Goal: Information Seeking & Learning: Learn about a topic

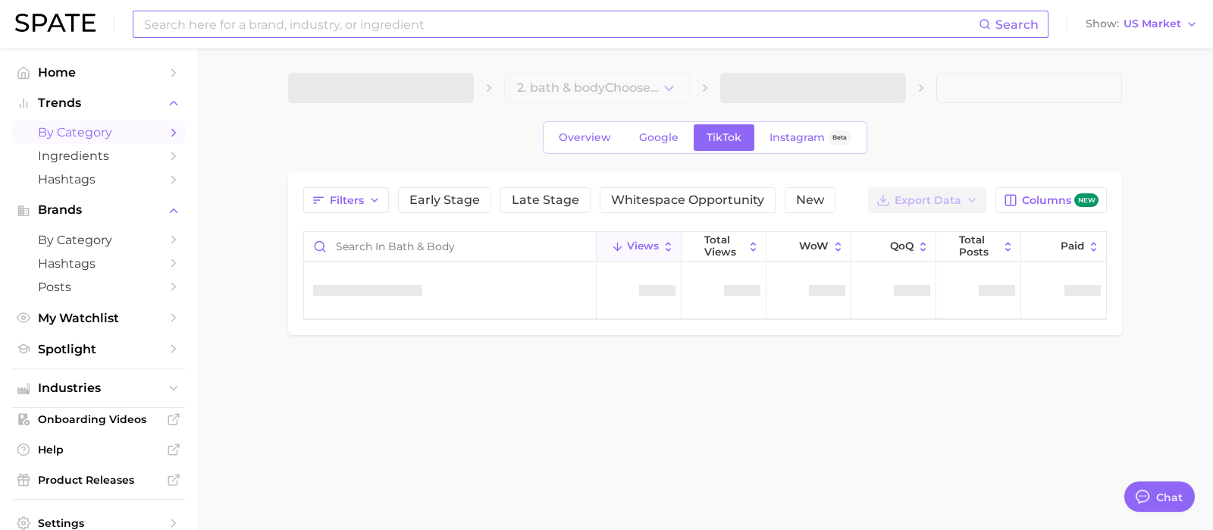
click at [237, 24] on input at bounding box center [560, 24] width 836 height 26
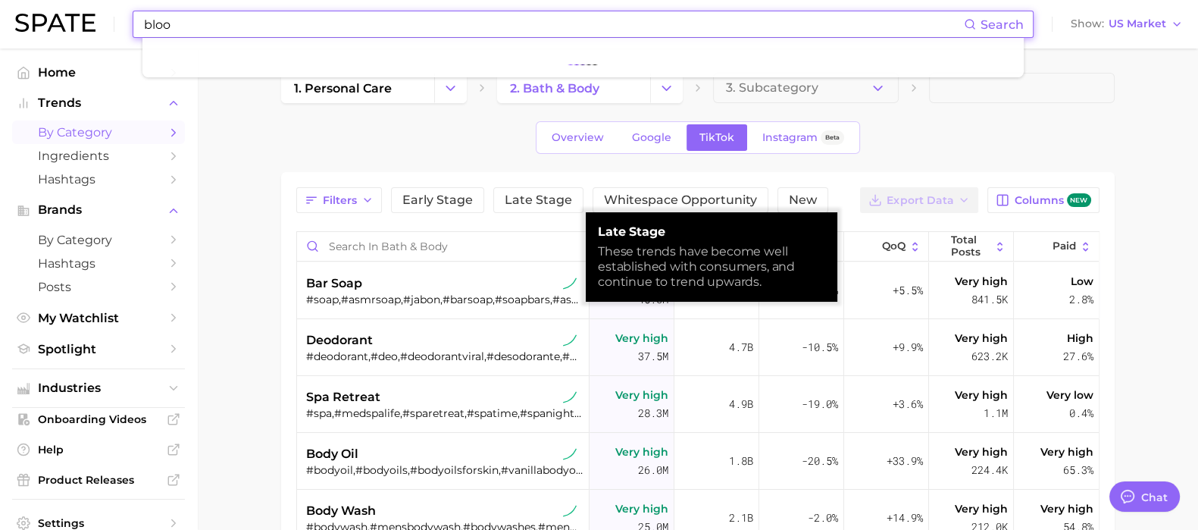
type input "bloom"
type textarea "x"
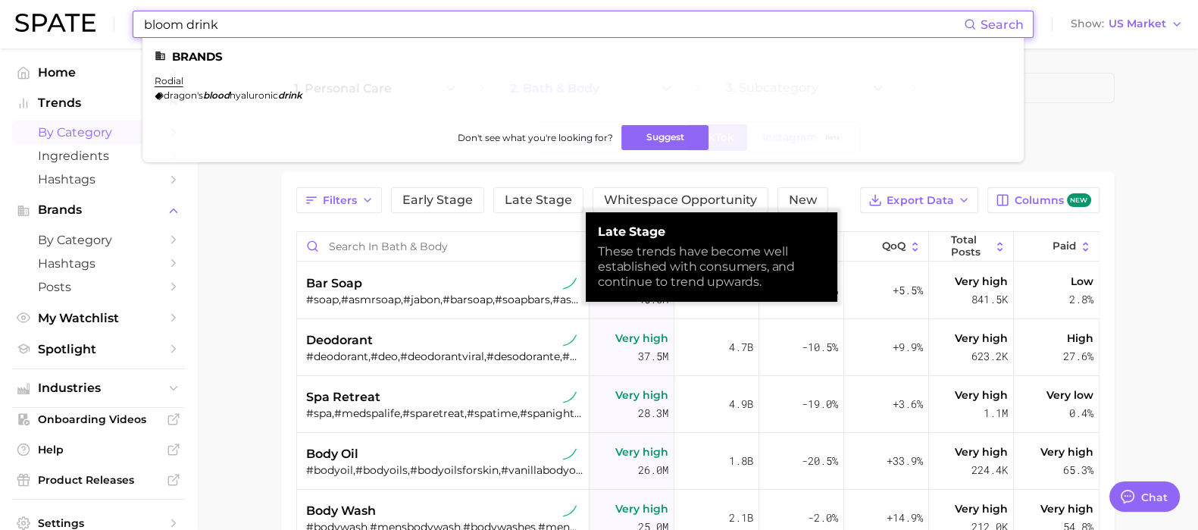
drag, startPoint x: 246, startPoint y: 19, endPoint x: 157, endPoint y: 12, distance: 88.9
click at [121, 21] on div "bloom drink Search Brands rodial dragon's blood hyaluronic drink Don't see what…" at bounding box center [599, 24] width 1168 height 49
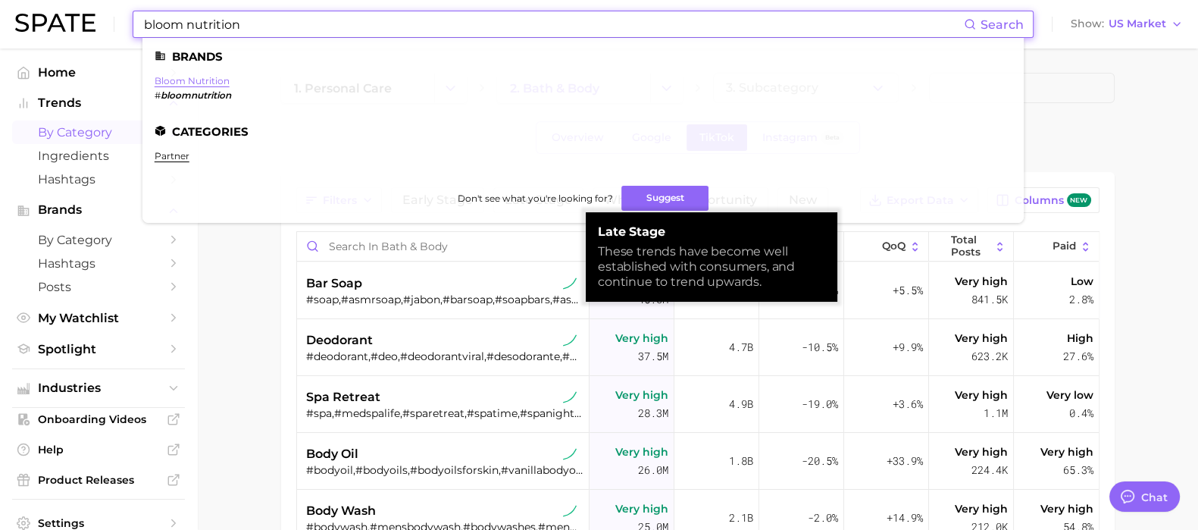
type input "bloom nutrition"
click at [169, 86] on link "bloom nutrition" at bounding box center [192, 80] width 75 height 11
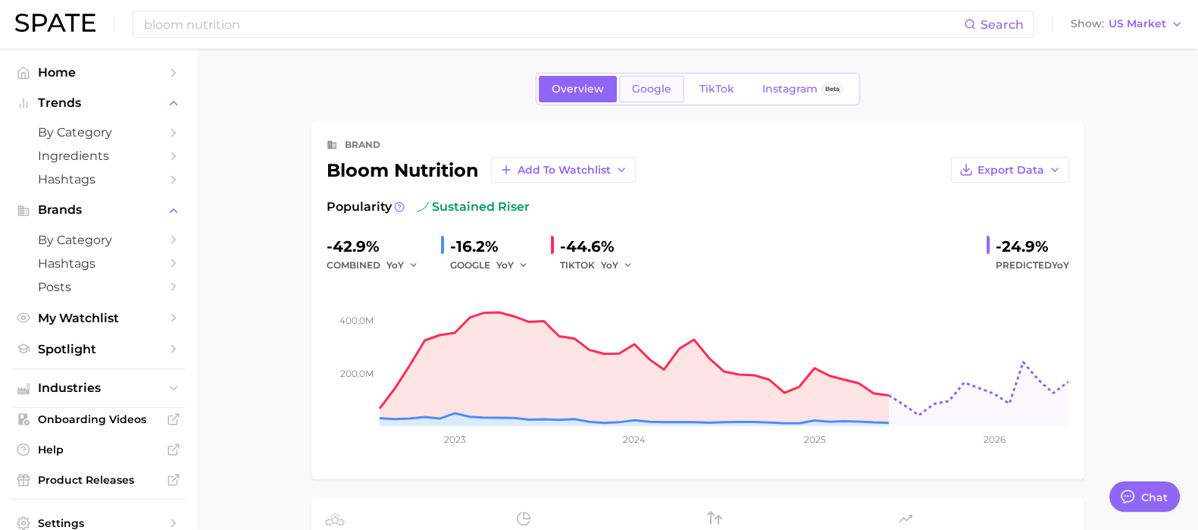
click at [667, 87] on span "Google" at bounding box center [651, 89] width 39 height 13
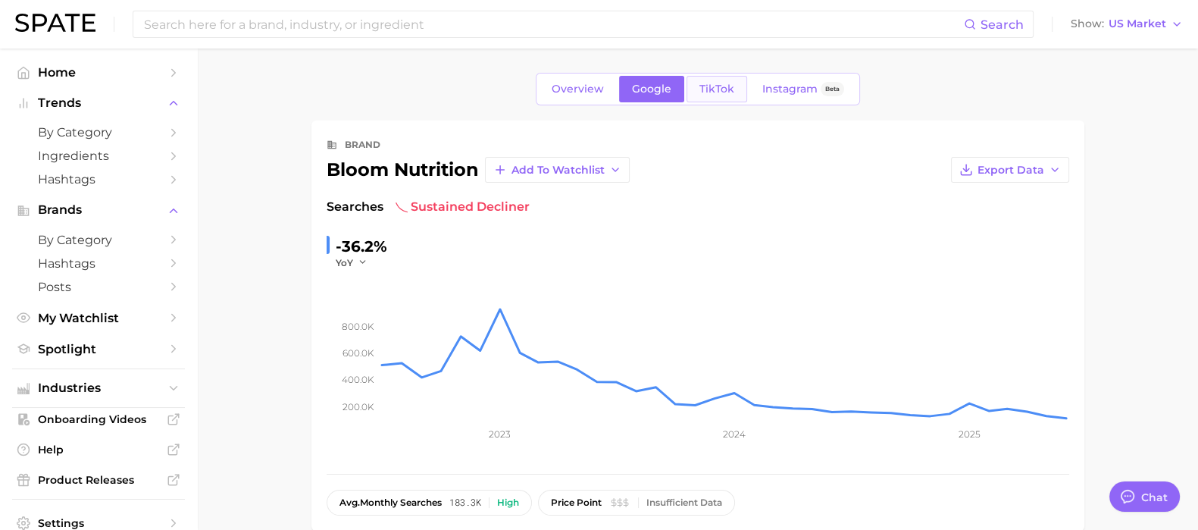
click at [723, 92] on span "TikTok" at bounding box center [717, 89] width 35 height 13
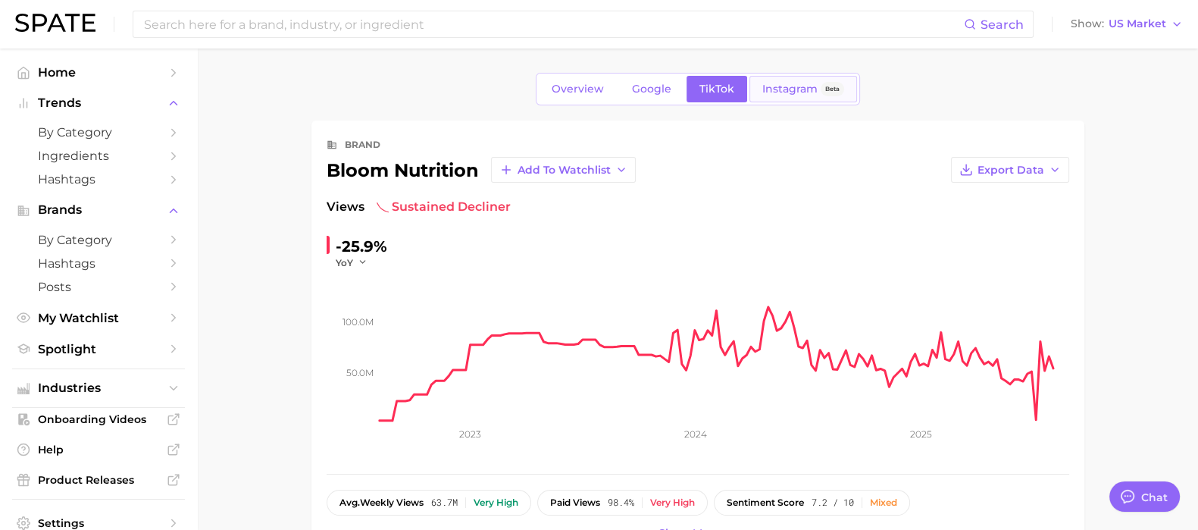
click at [806, 86] on span "Instagram" at bounding box center [789, 89] width 55 height 13
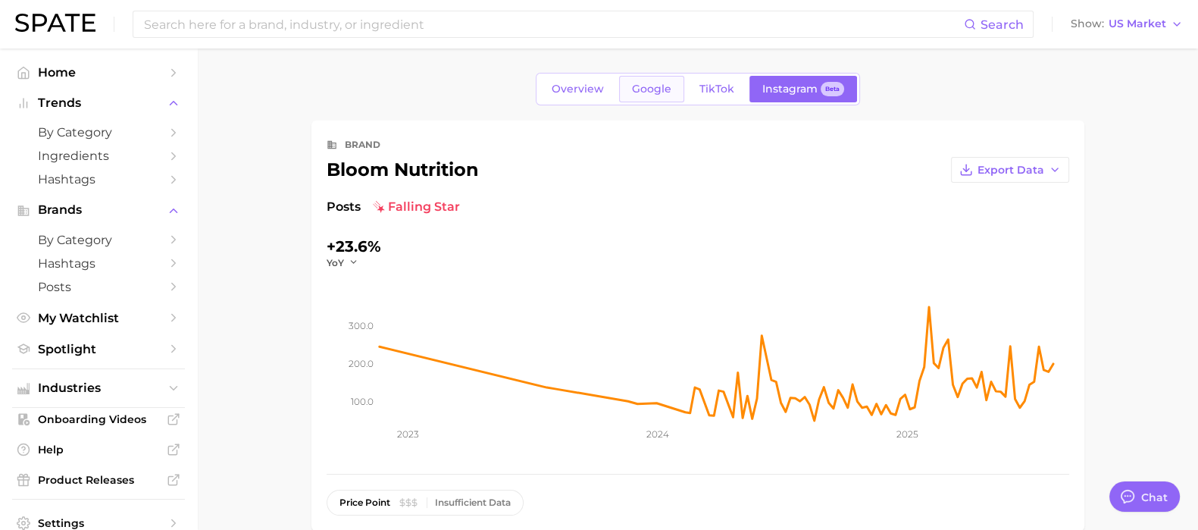
click at [658, 90] on span "Google" at bounding box center [651, 89] width 39 height 13
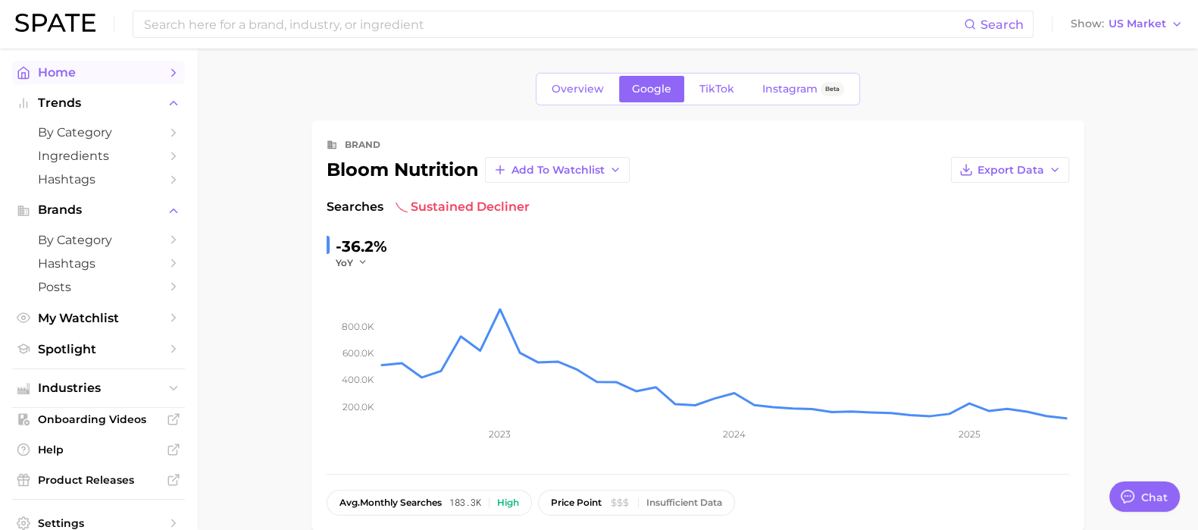
click at [73, 74] on span "Home" at bounding box center [98, 72] width 121 height 14
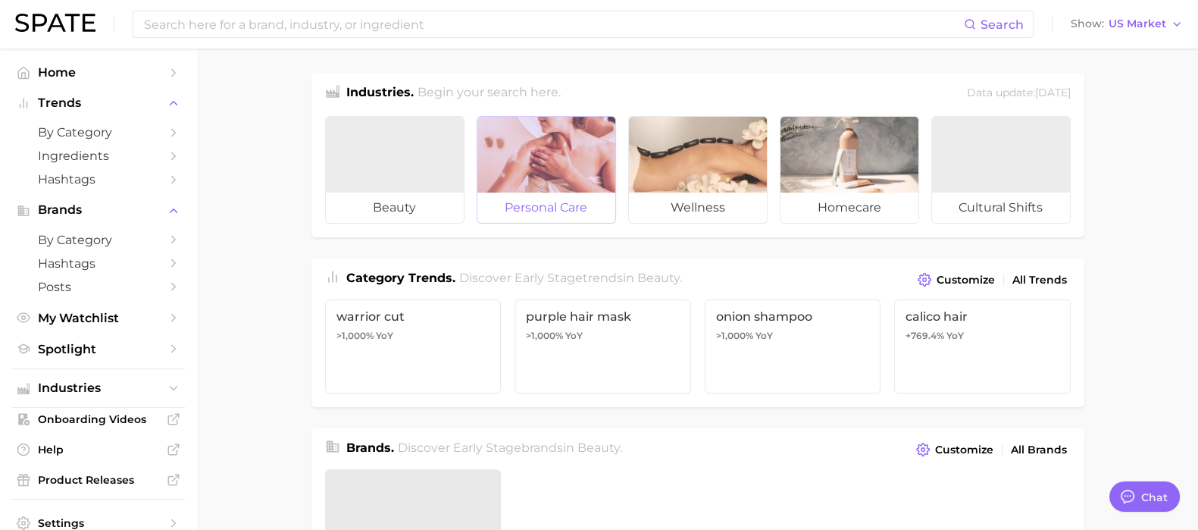
type textarea "x"
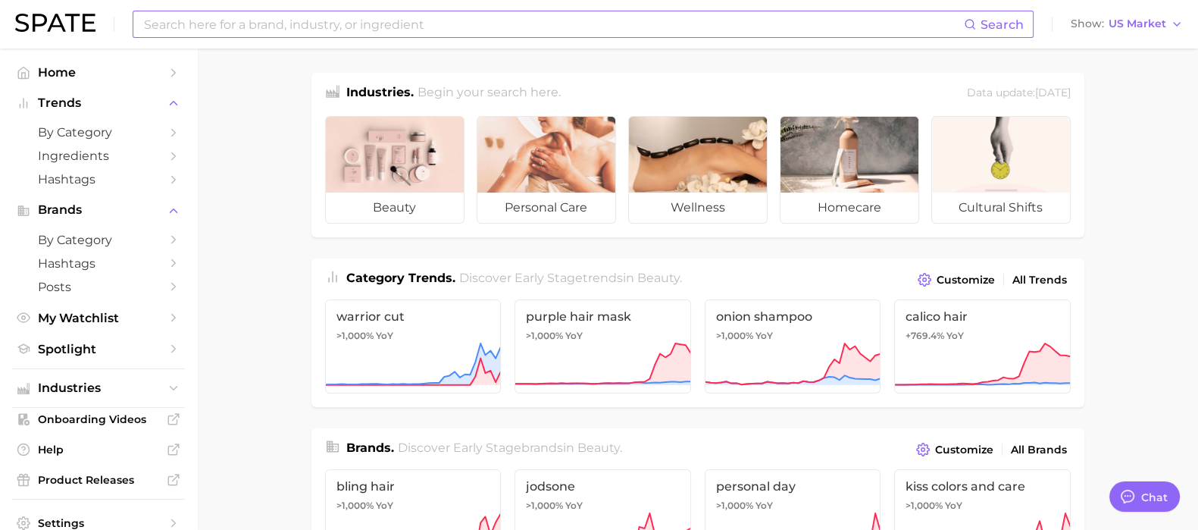
click at [293, 22] on input at bounding box center [553, 24] width 822 height 26
type input "h"
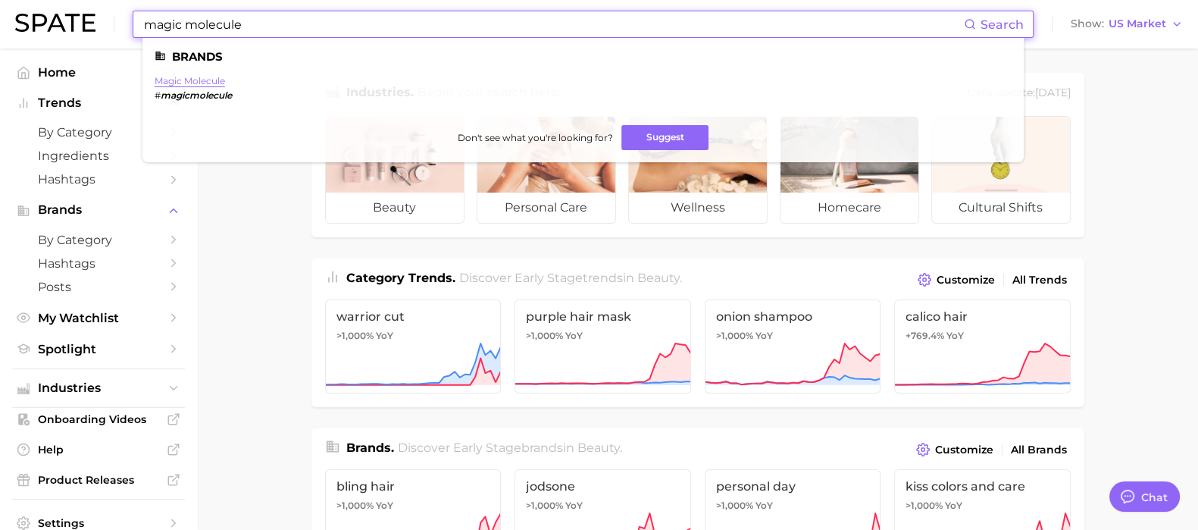
type input "magic molecule"
click at [189, 81] on link "magic molecule" at bounding box center [190, 80] width 70 height 11
